Goal: Navigation & Orientation: Find specific page/section

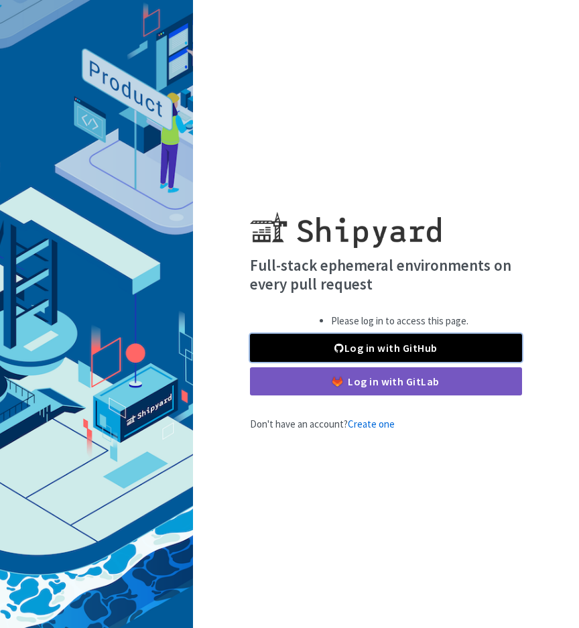
click at [420, 350] on link "Log in with GitHub" at bounding box center [386, 348] width 272 height 28
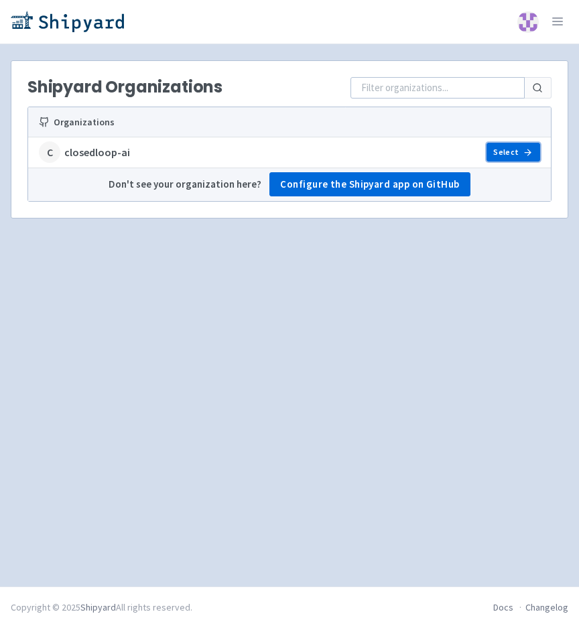
click at [503, 153] on link "Select" at bounding box center [514, 152] width 54 height 19
